Goal: Information Seeking & Learning: Learn about a topic

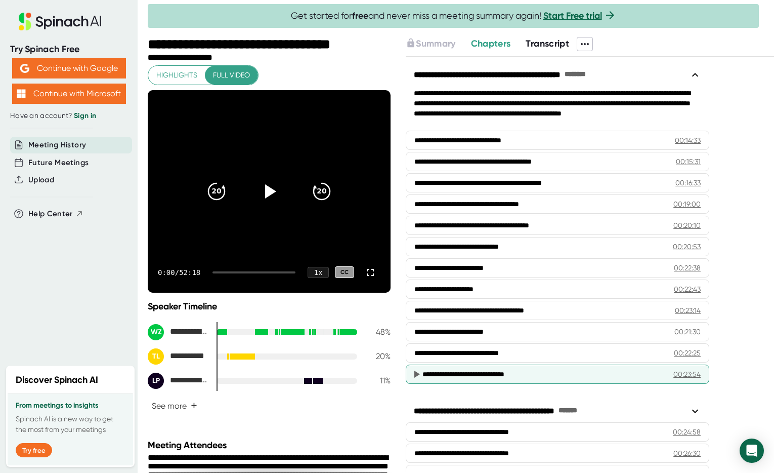
click at [569, 369] on div "**********" at bounding box center [544, 374] width 243 height 10
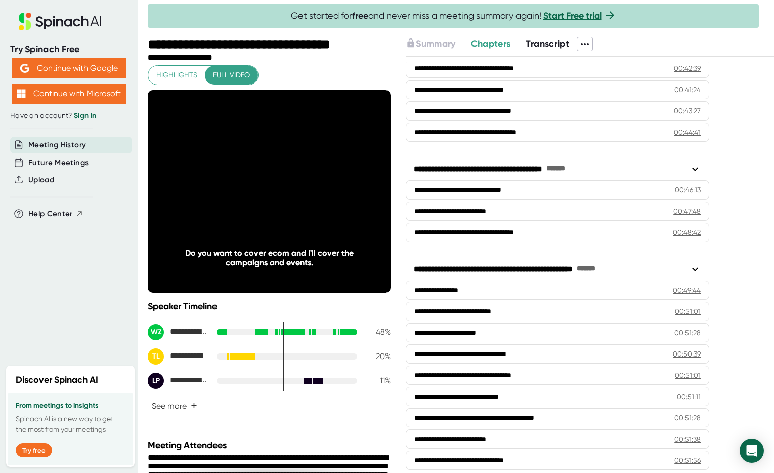
scroll to position [703, 0]
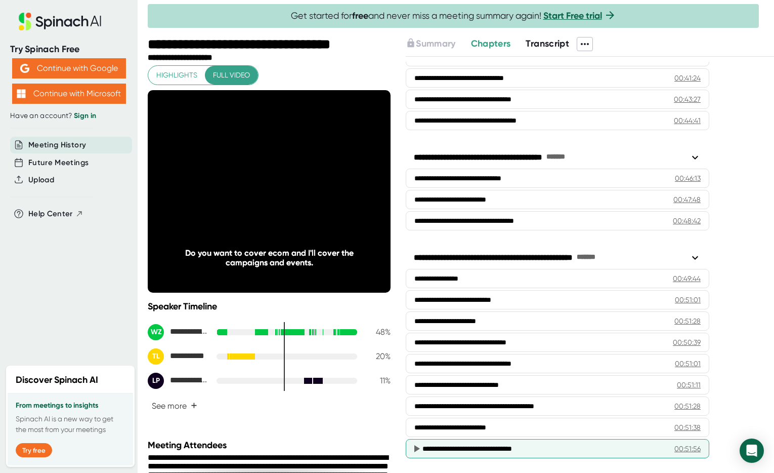
click at [420, 449] on icon at bounding box center [417, 448] width 12 height 12
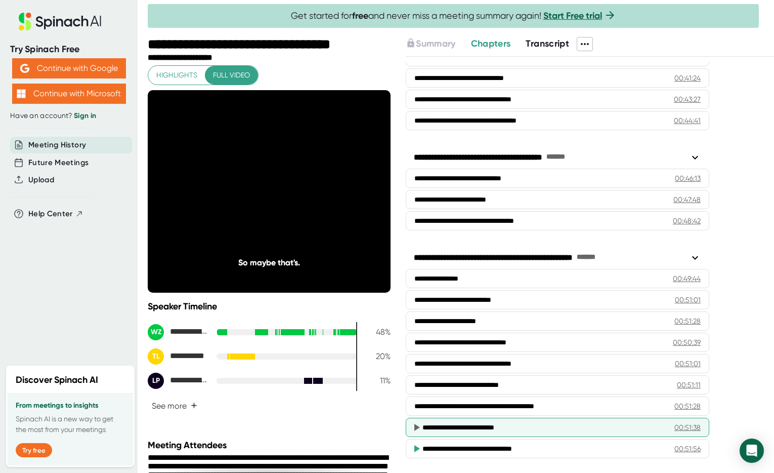
click at [417, 425] on icon at bounding box center [418, 427] width 6 height 7
